Goal: Book appointment/travel/reservation

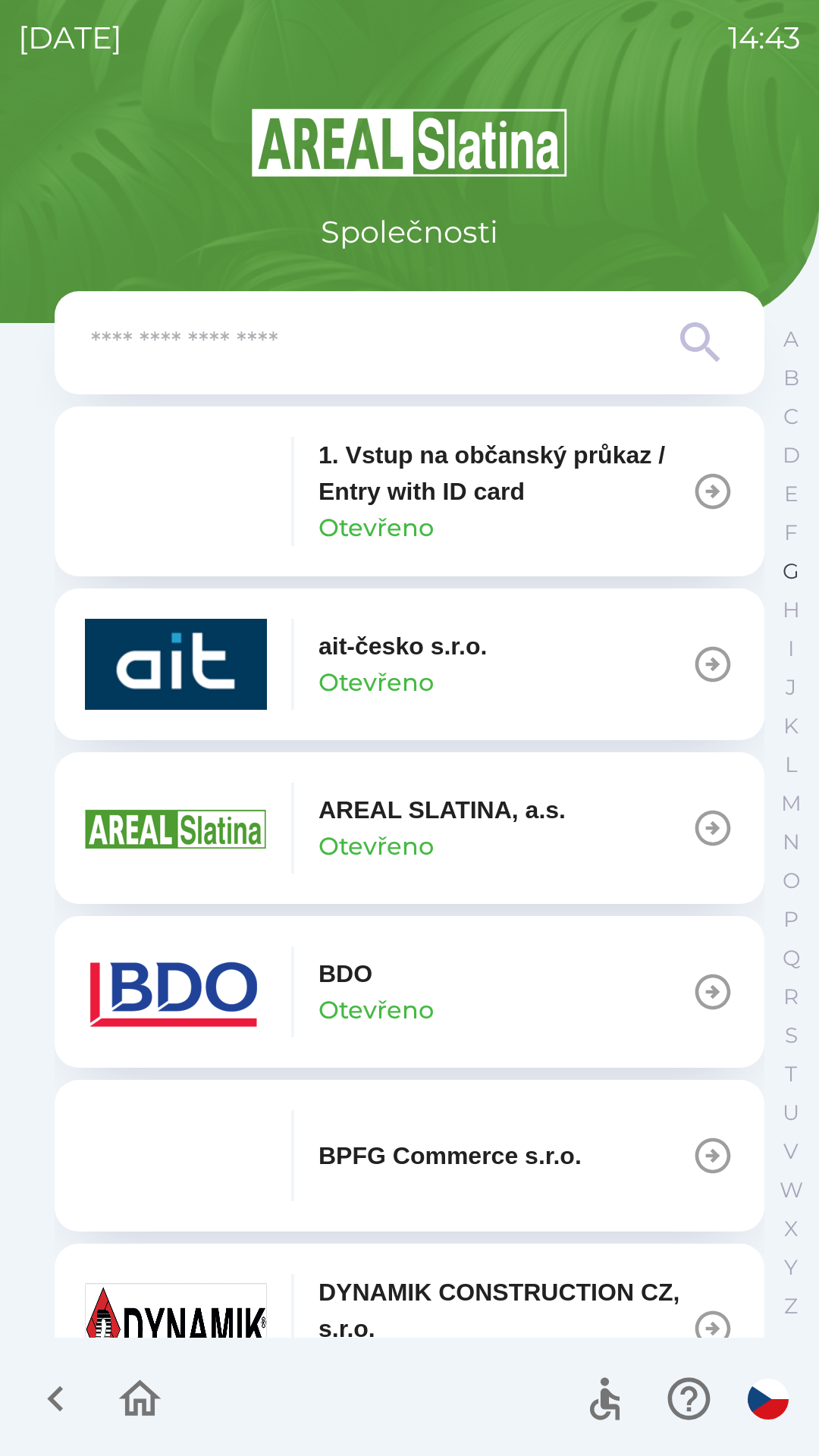
click at [787, 575] on p "G" at bounding box center [790, 571] width 16 height 26
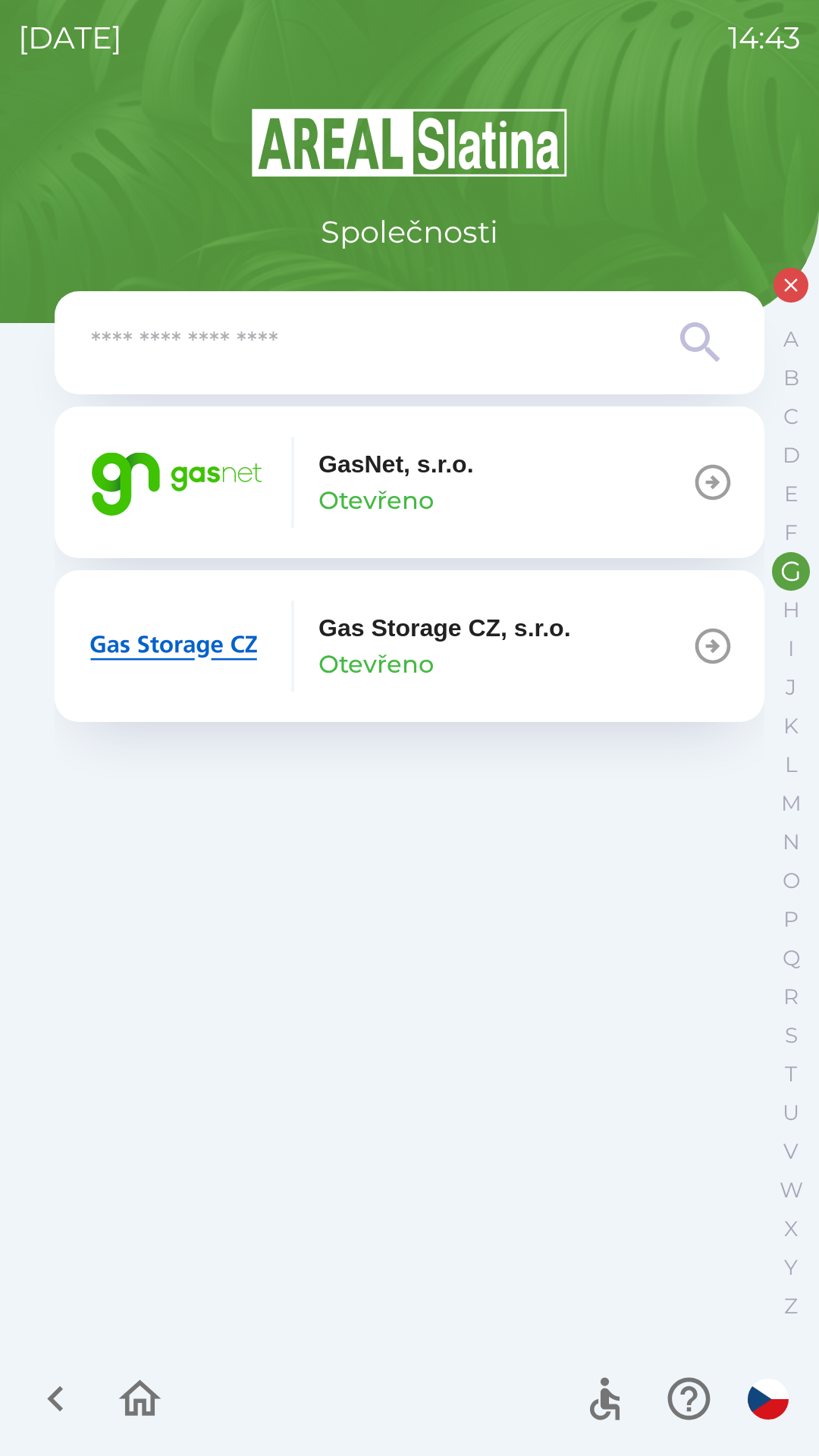
click at [181, 483] on img "button" at bounding box center [176, 482] width 182 height 91
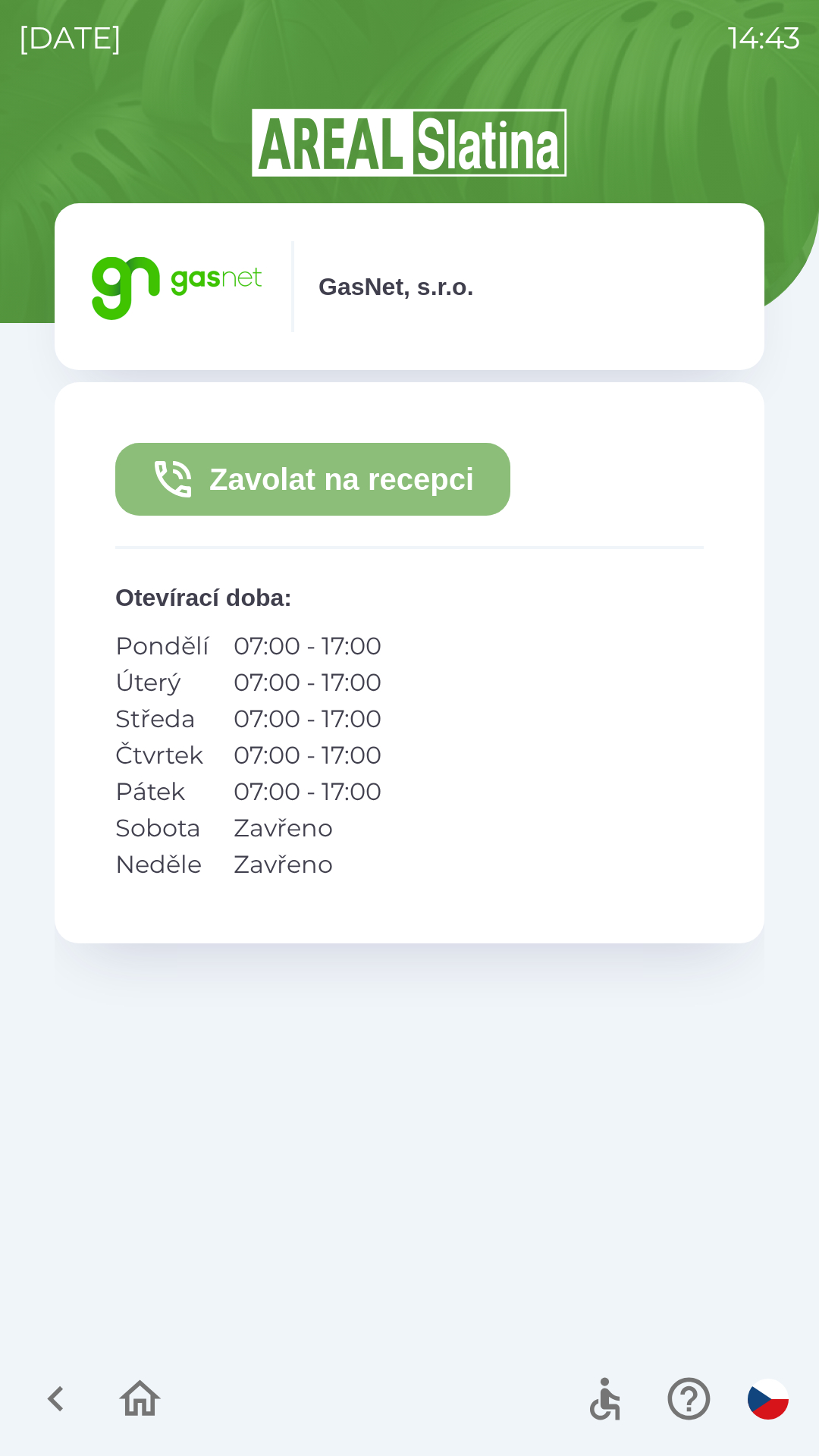
click at [273, 482] on button "Zavolat na recepci" at bounding box center [313, 479] width 395 height 73
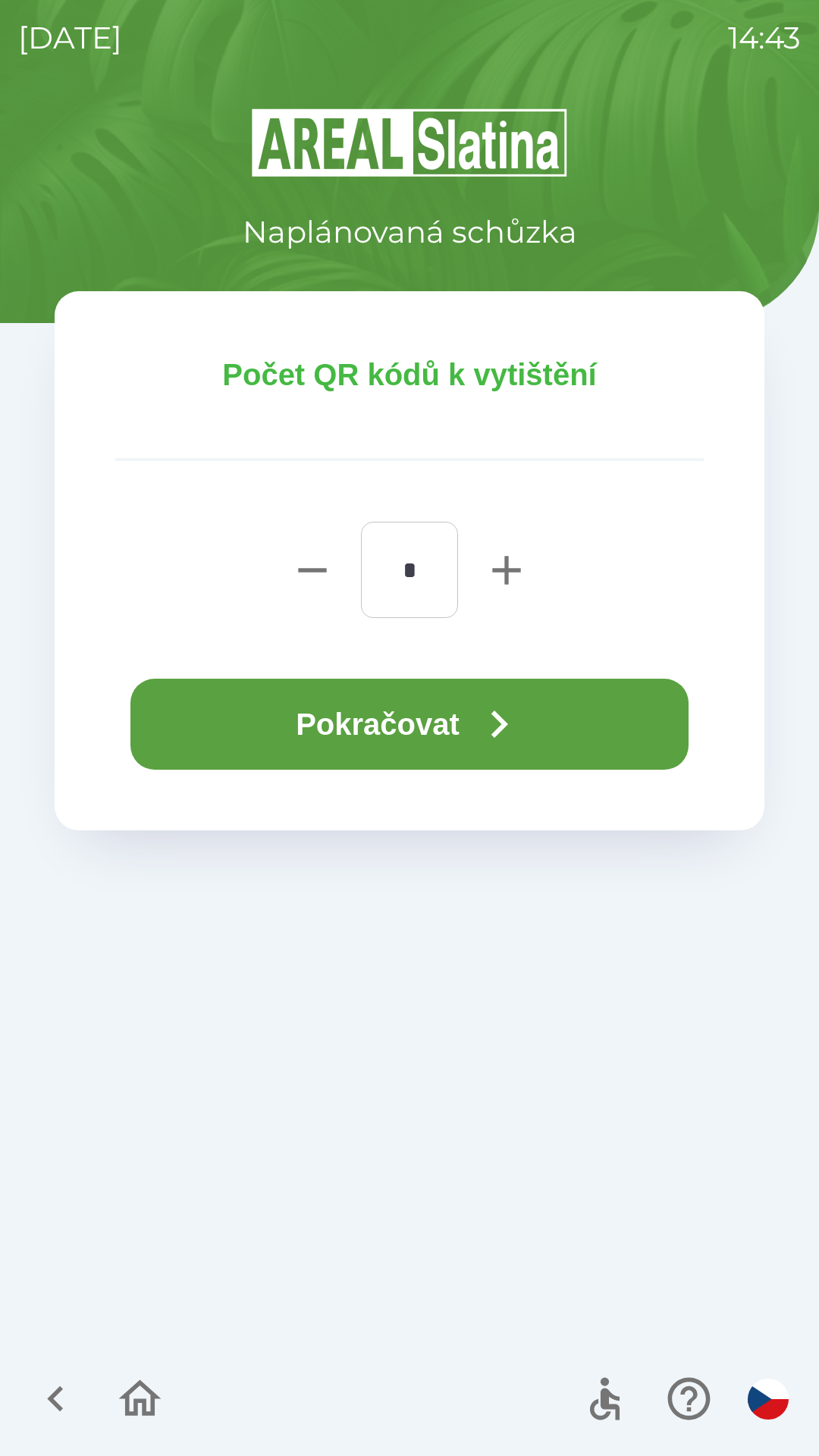
click at [381, 716] on button "Pokračovat" at bounding box center [409, 724] width 558 height 91
